Goal: Transaction & Acquisition: Purchase product/service

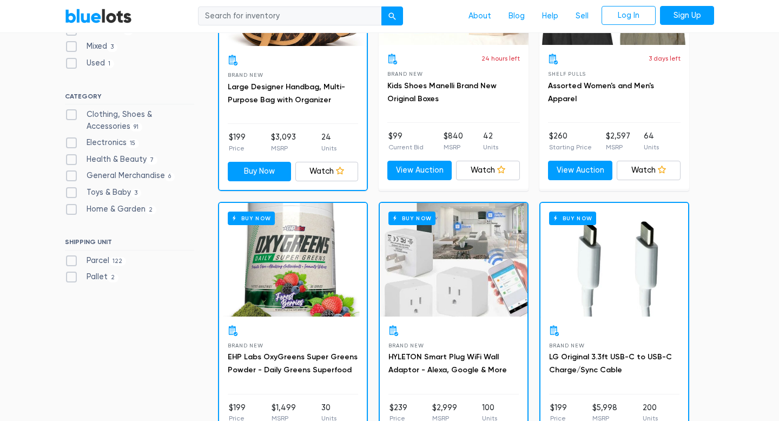
scroll to position [432, 0]
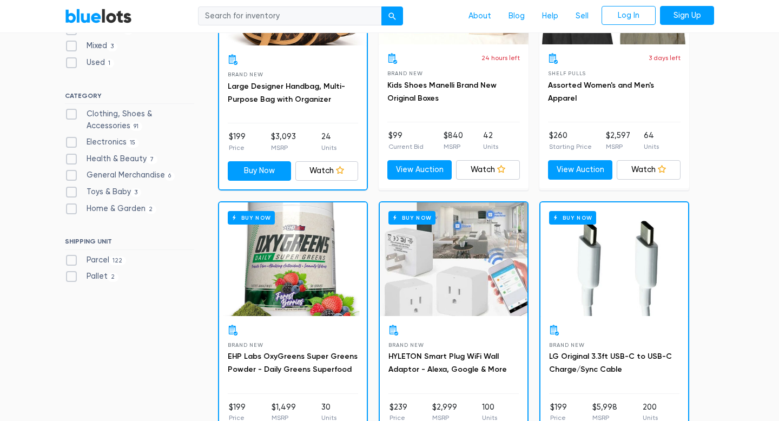
click at [74, 113] on label "Clothing, Shoes & Accessories 91" at bounding box center [129, 119] width 129 height 23
click at [72, 113] on Accessories"] "Clothing, Shoes & Accessories 91" at bounding box center [68, 111] width 7 height 7
checkbox Accessories"] "true"
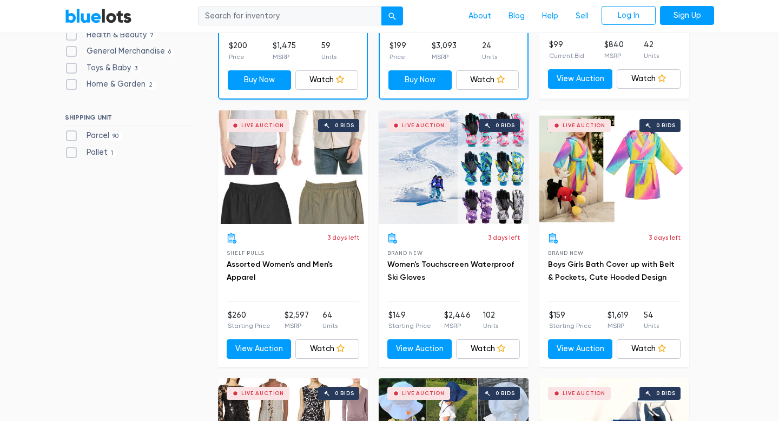
scroll to position [527, 0]
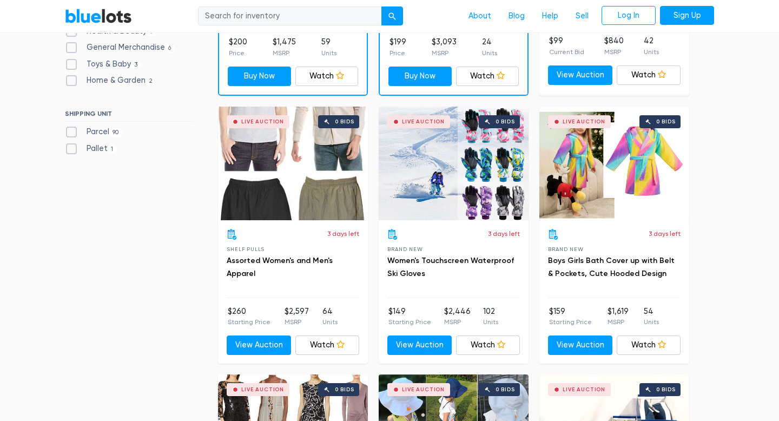
click at [280, 147] on div "Live Auction 0 bids" at bounding box center [293, 164] width 150 height 114
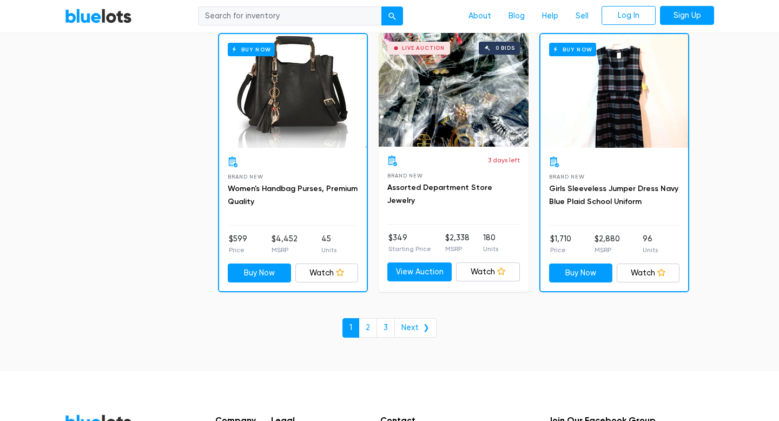
scroll to position [4628, 0]
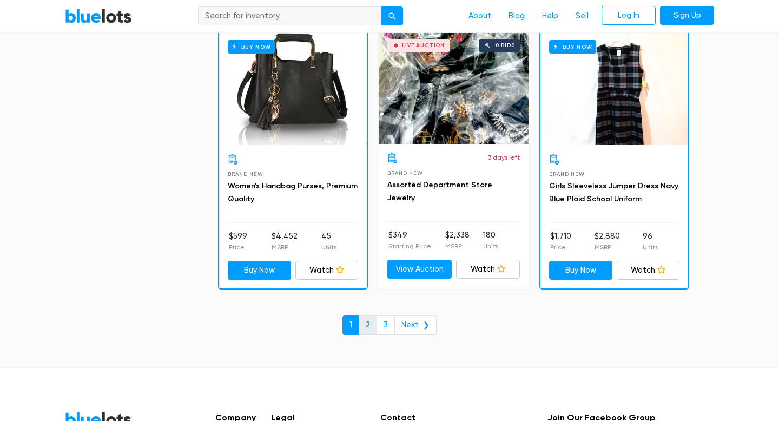
click at [371, 333] on link "2" at bounding box center [368, 325] width 18 height 19
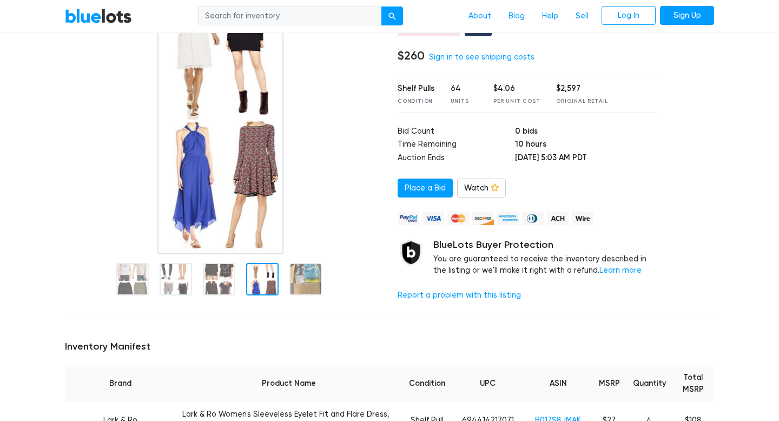
scroll to position [117, 0]
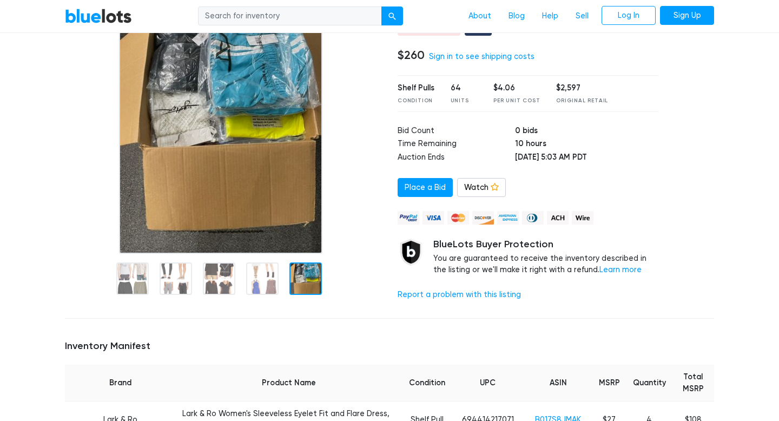
click at [307, 277] on div at bounding box center [306, 278] width 32 height 32
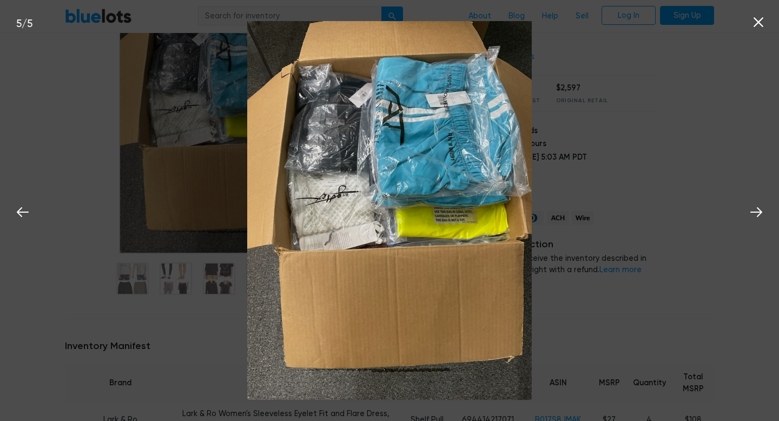
click at [202, 156] on div "5 / 5" at bounding box center [389, 210] width 779 height 421
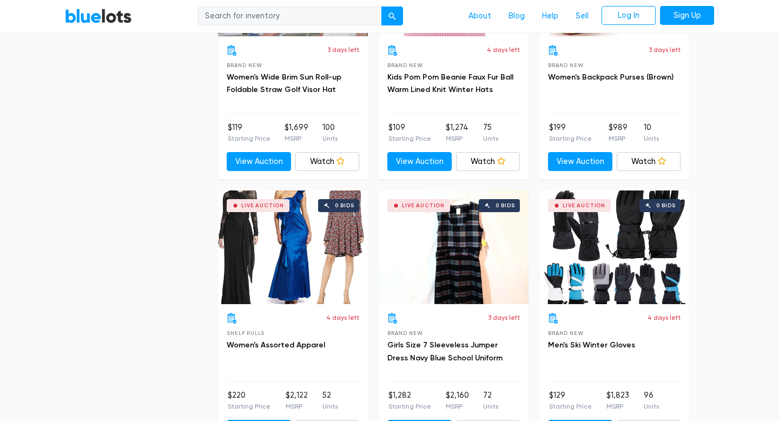
scroll to position [1260, 0]
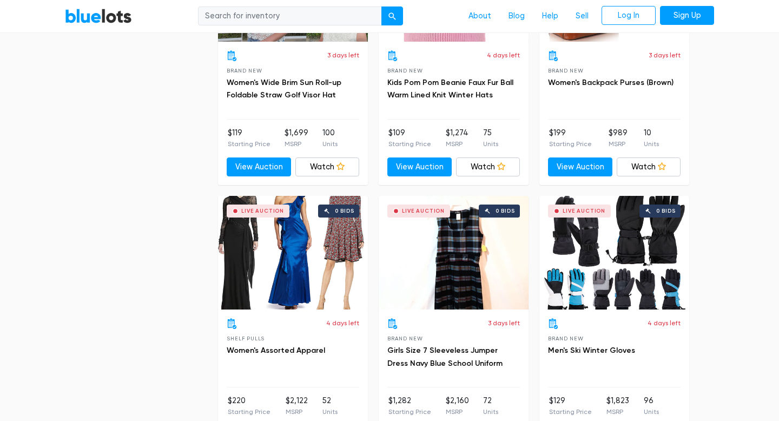
click at [272, 263] on div "Live Auction 0 bids" at bounding box center [293, 253] width 150 height 114
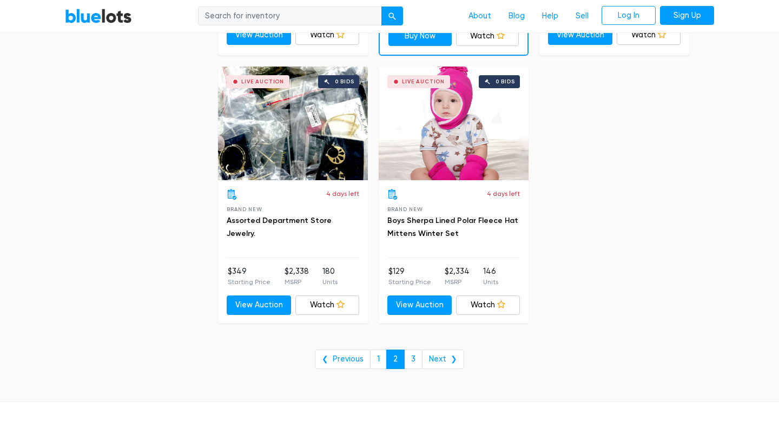
scroll to position [4342, 0]
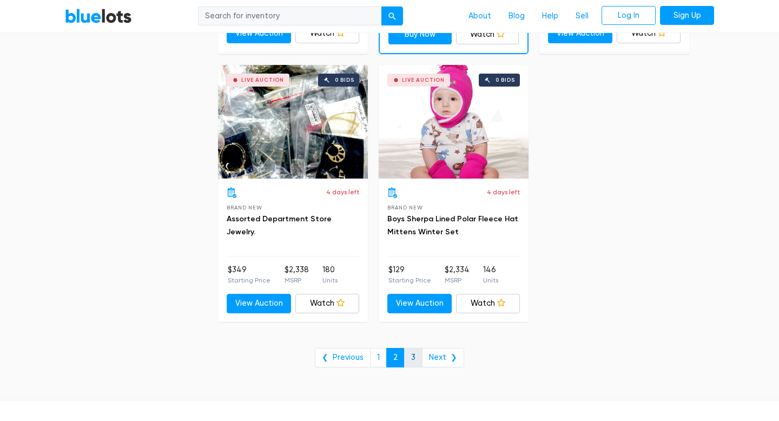
click at [409, 351] on link "3" at bounding box center [413, 357] width 18 height 19
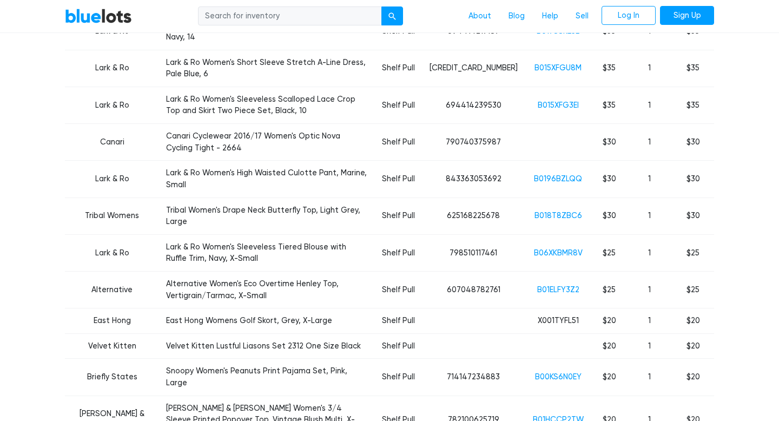
scroll to position [1243, 0]
